Goal: Communication & Community: Answer question/provide support

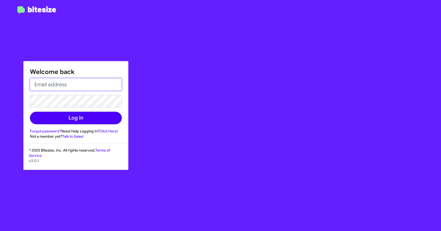
type input "[EMAIL_ADDRESS][DOMAIN_NAME]"
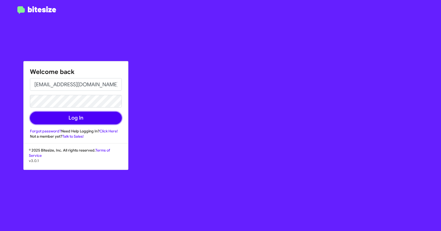
click at [85, 121] on button "Log In" at bounding box center [76, 118] width 92 height 13
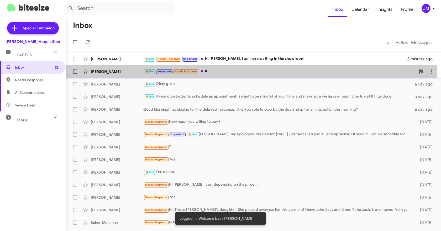
click at [220, 73] on div "🔥 Hot Important Needs Response K" at bounding box center [279, 72] width 273 height 6
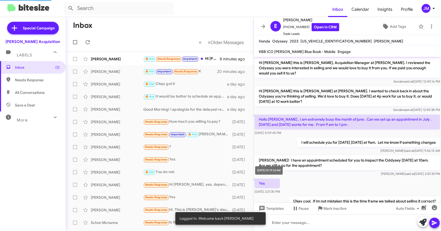
scroll to position [154, 0]
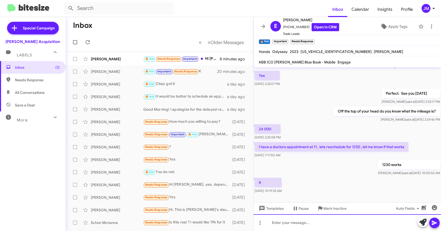
click at [343, 224] on div at bounding box center [347, 223] width 187 height 17
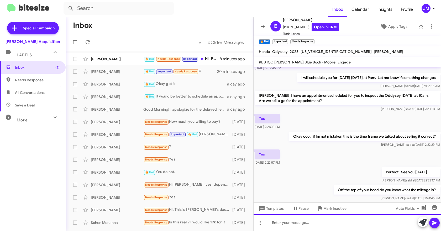
scroll to position [49, 0]
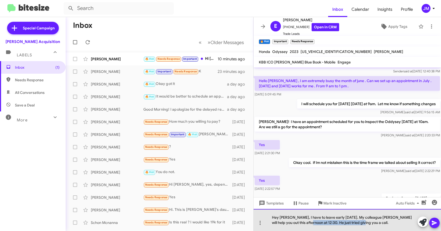
drag, startPoint x: 304, startPoint y: 224, endPoint x: 392, endPoint y: 224, distance: 88.0
click at [392, 224] on div "Hey [PERSON_NAME], I have to leave early [DATE]. My colleague [PERSON_NAME] wil…" at bounding box center [347, 220] width 187 height 22
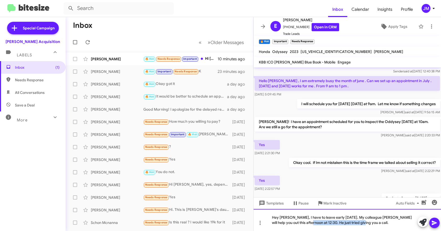
click at [371, 224] on div "Hey [PERSON_NAME], I have to leave early [DATE]. My colleague [PERSON_NAME] wil…" at bounding box center [347, 220] width 187 height 22
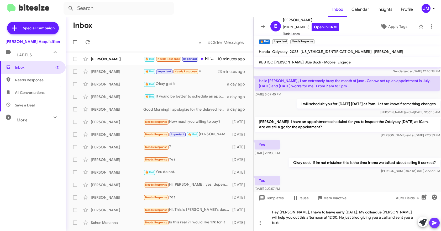
click at [436, 224] on icon at bounding box center [434, 223] width 6 height 6
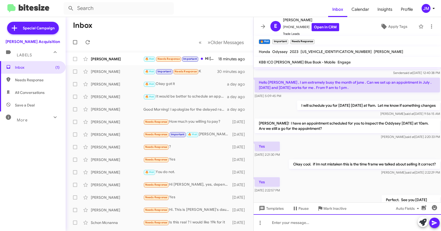
scroll to position [53, 0]
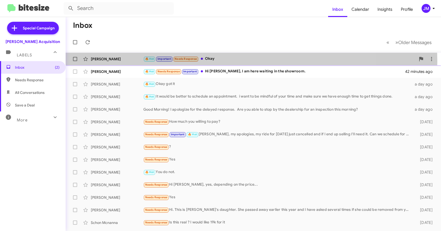
click at [240, 61] on div "🔥 Hot Important Needs Response Okay" at bounding box center [279, 59] width 273 height 6
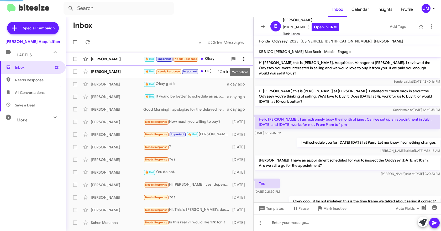
scroll to position [198, 0]
